Goal: Information Seeking & Learning: Learn about a topic

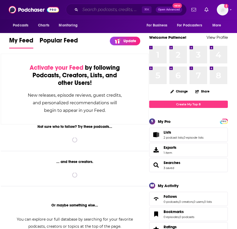
click at [117, 8] on input "Search podcasts, credits, & more..." at bounding box center [111, 10] width 62 height 8
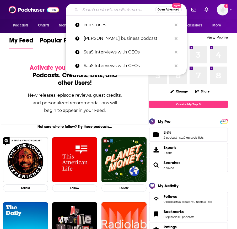
paste input "Filmmaking Conversations Podcast"
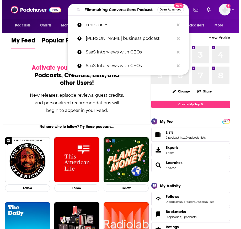
scroll to position [0, 8]
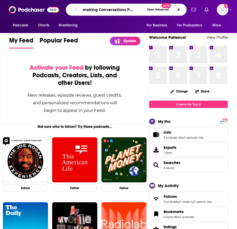
type input "Filmmaking Conversations Podcast"
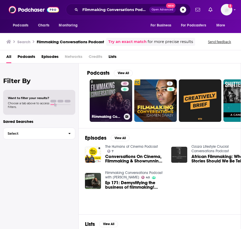
click at [107, 110] on link "40 Filmmaking Conversations Podcast with [PERSON_NAME]" at bounding box center [111, 100] width 42 height 42
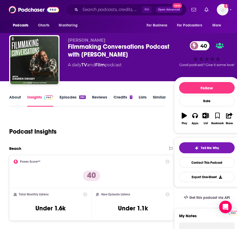
click at [16, 95] on link "About" at bounding box center [15, 101] width 12 height 12
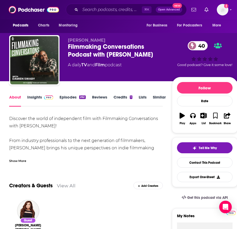
click at [20, 161] on div "Show More" at bounding box center [17, 160] width 17 height 5
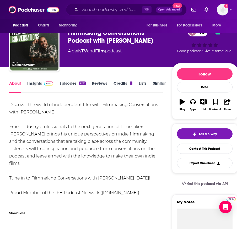
scroll to position [16, 0]
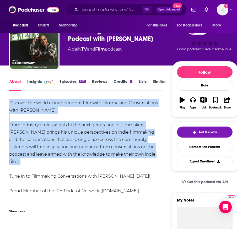
drag, startPoint x: 9, startPoint y: 102, endPoint x: 23, endPoint y: 160, distance: 60.0
copy div "Discover the world of independent film with Filmmaking Conversations with [PERS…"
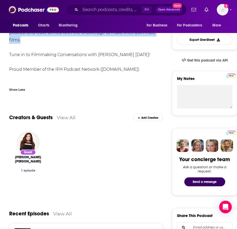
scroll to position [0, 0]
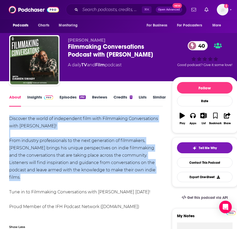
click at [99, 167] on div "Discover the world of independent film with Filmmaking Conversations with [PERS…" at bounding box center [86, 162] width 154 height 95
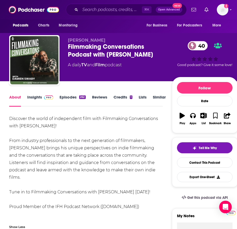
scroll to position [10, 0]
